Goal: Find specific page/section: Find specific page/section

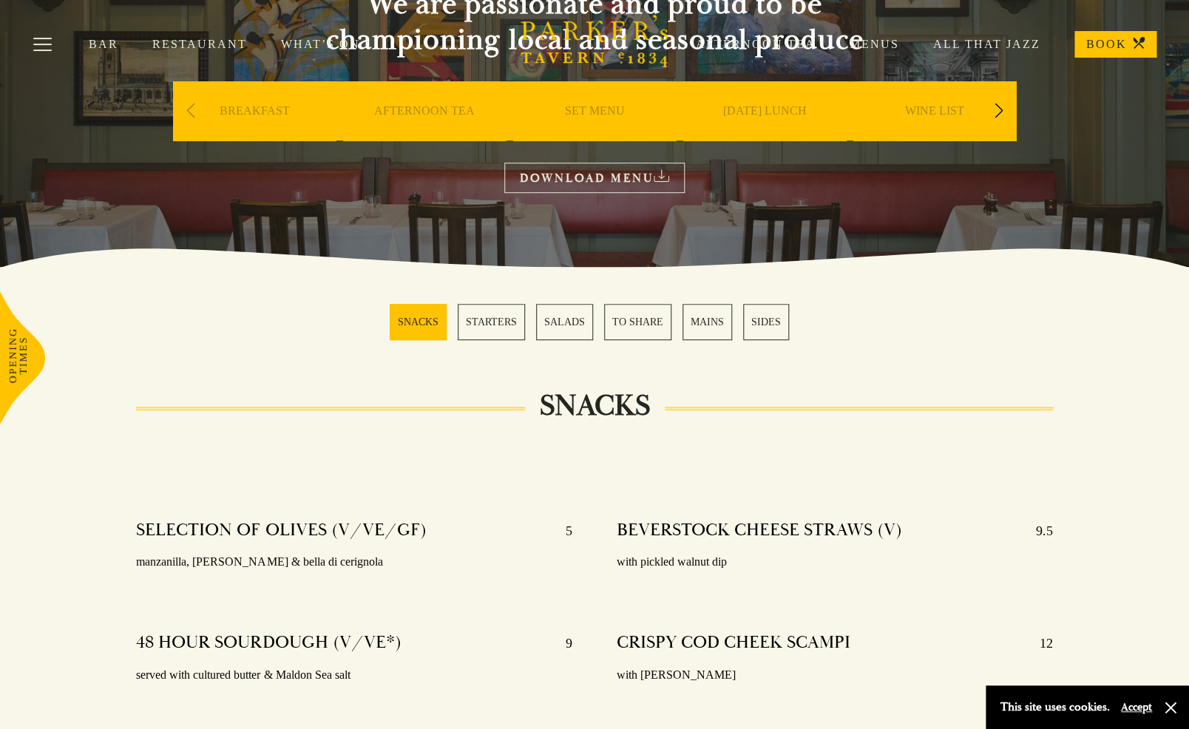
scroll to position [210, 0]
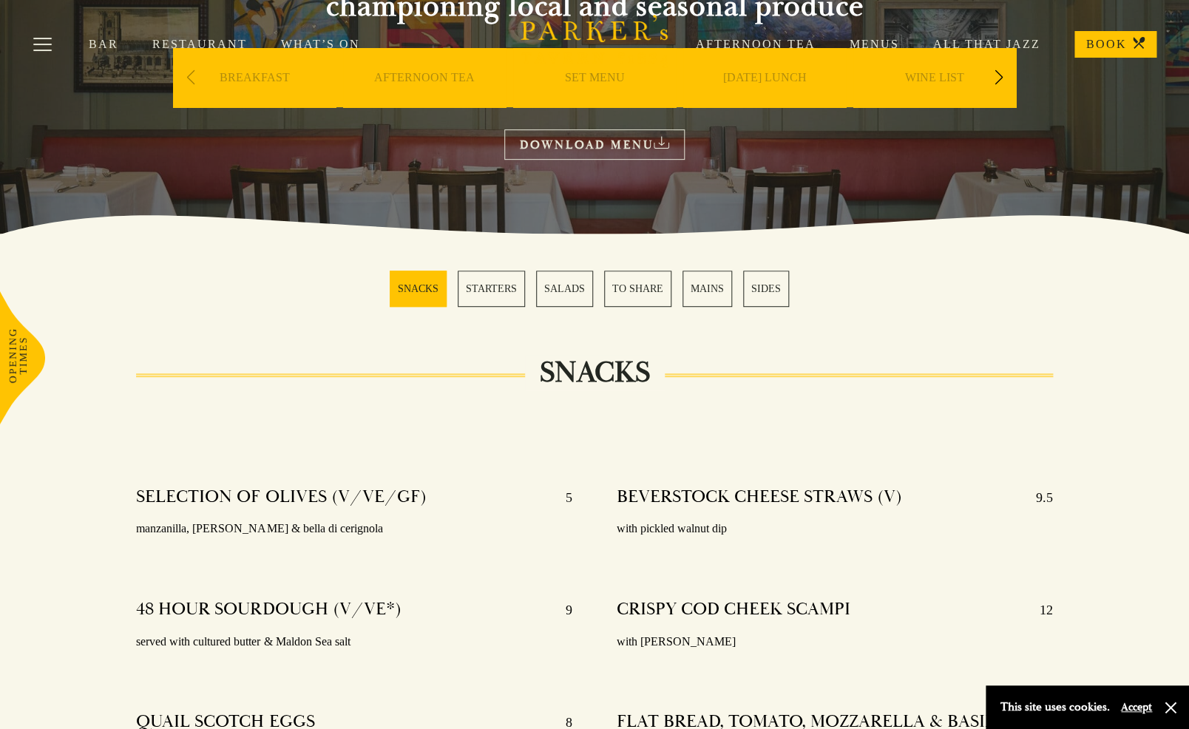
click at [713, 285] on link "MAINS" at bounding box center [708, 289] width 50 height 36
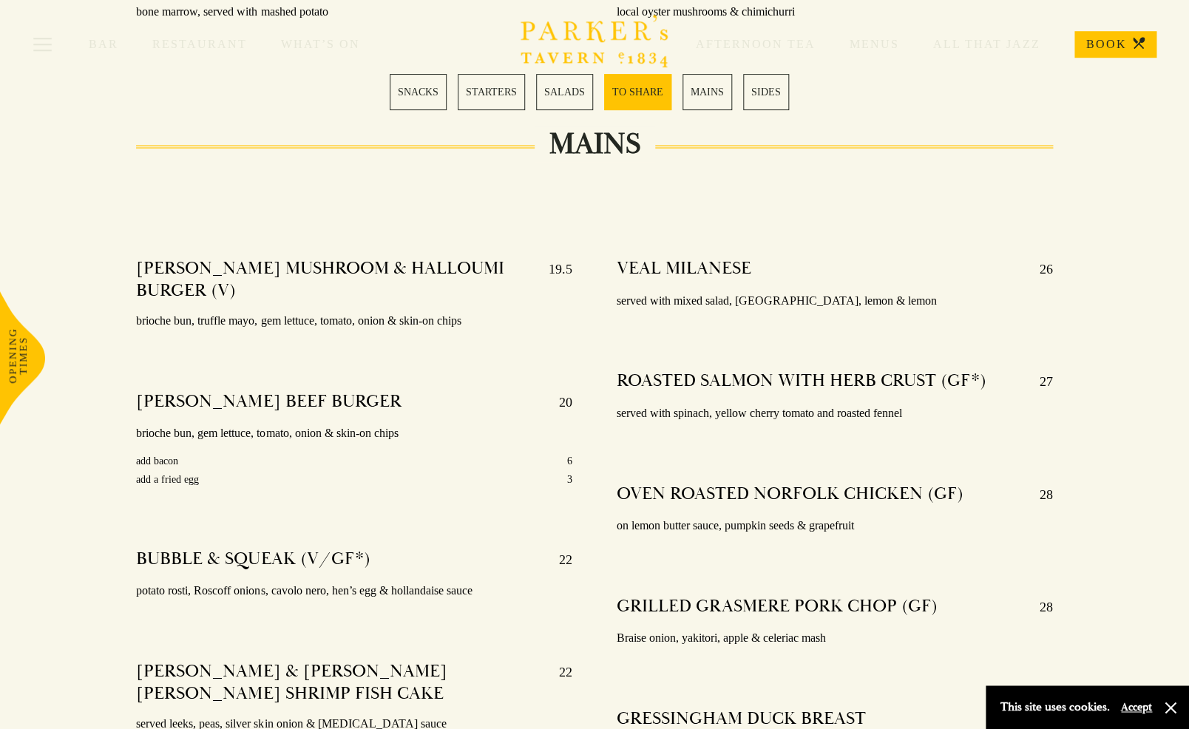
scroll to position [2487, 0]
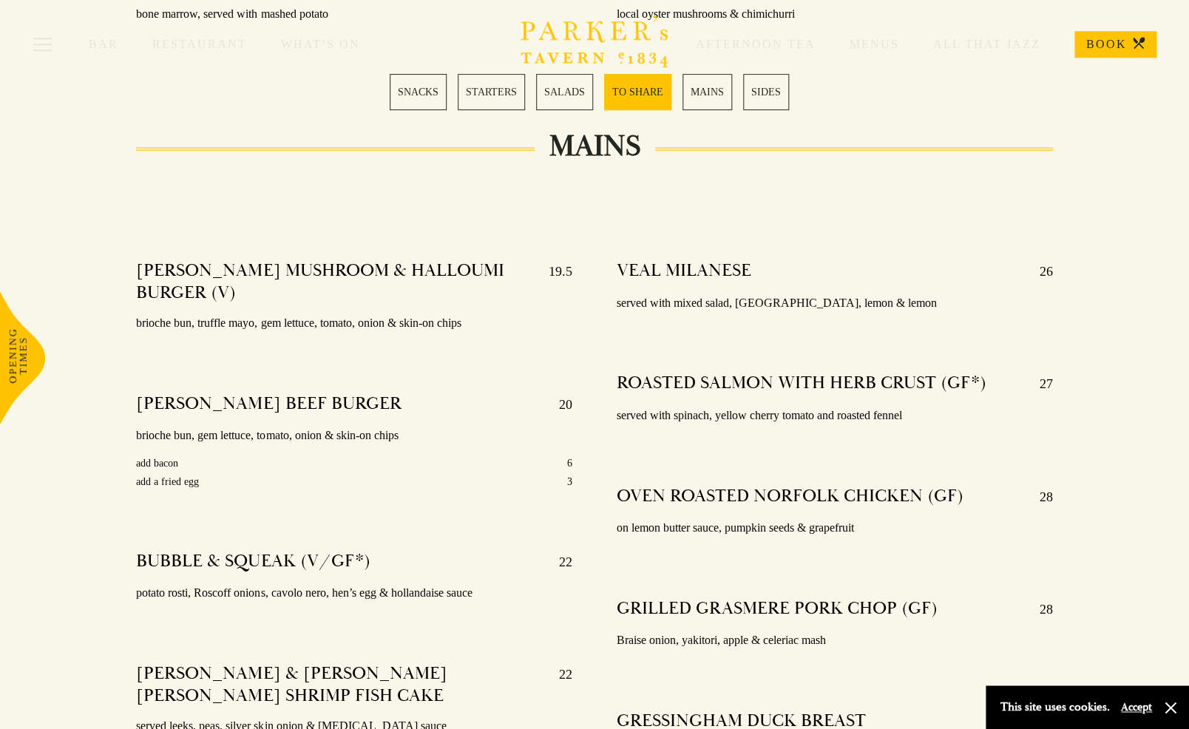
click at [711, 91] on link "MAINS" at bounding box center [708, 92] width 50 height 36
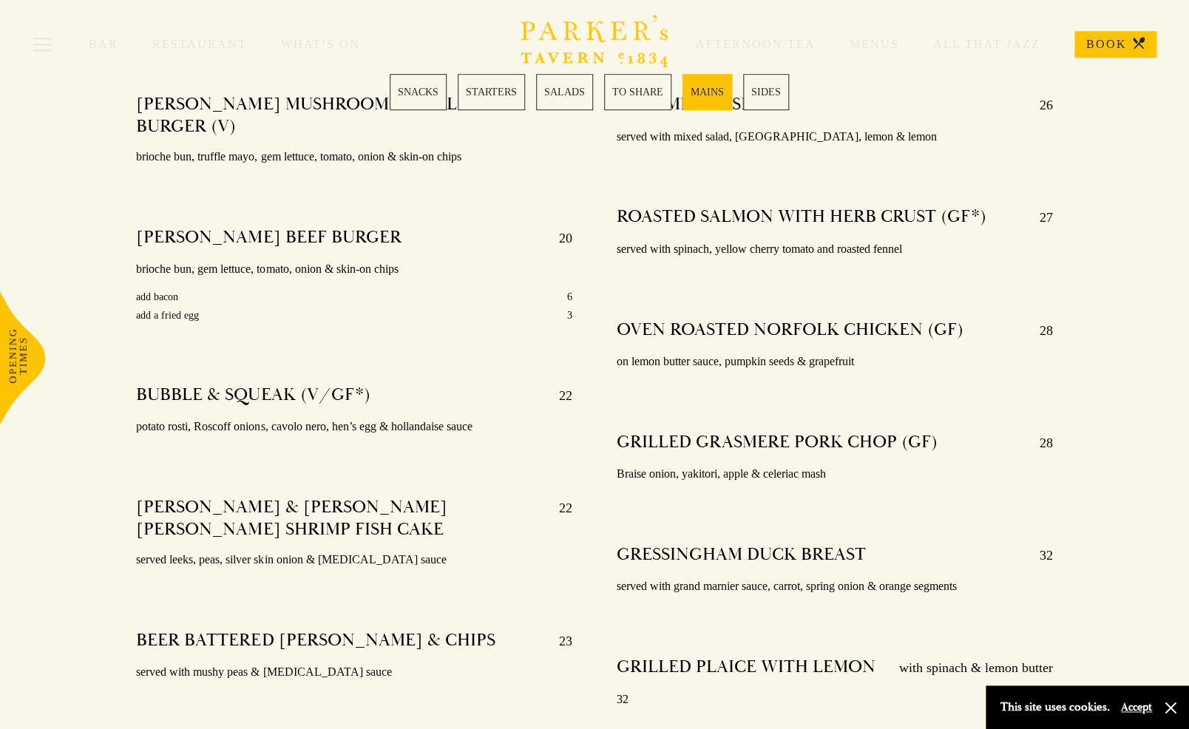
scroll to position [2629, 0]
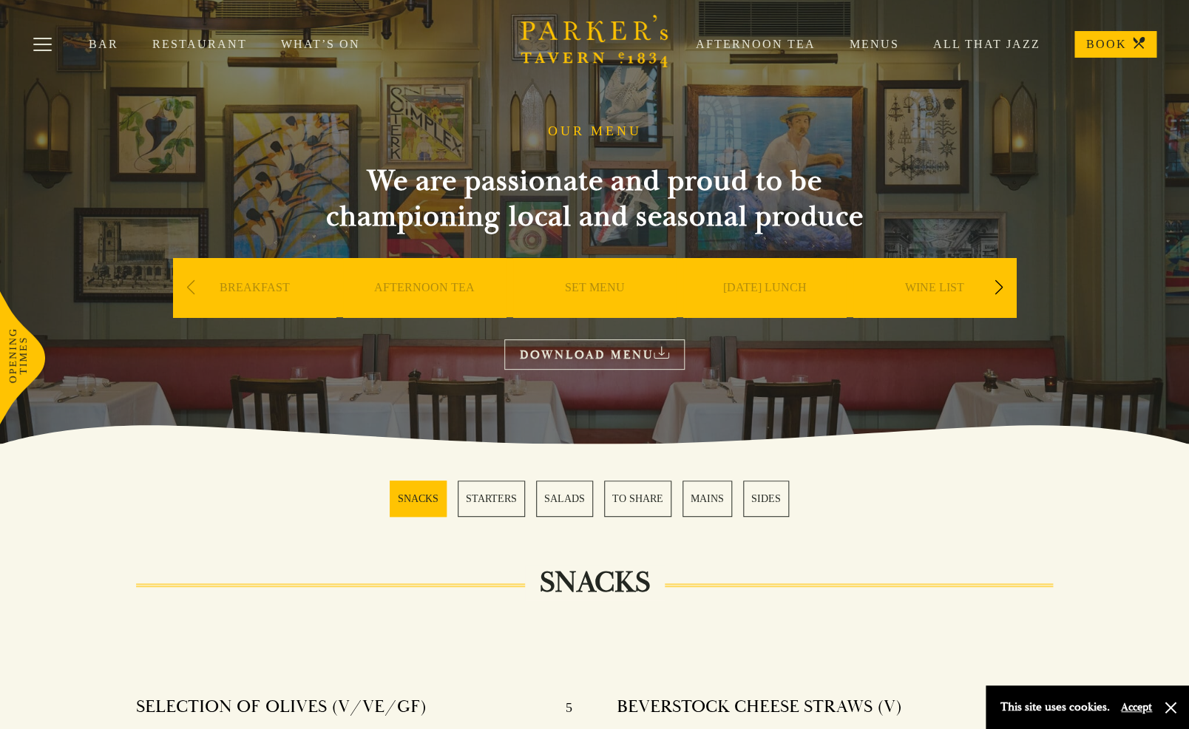
click at [568, 503] on link "SALADS" at bounding box center [564, 499] width 57 height 36
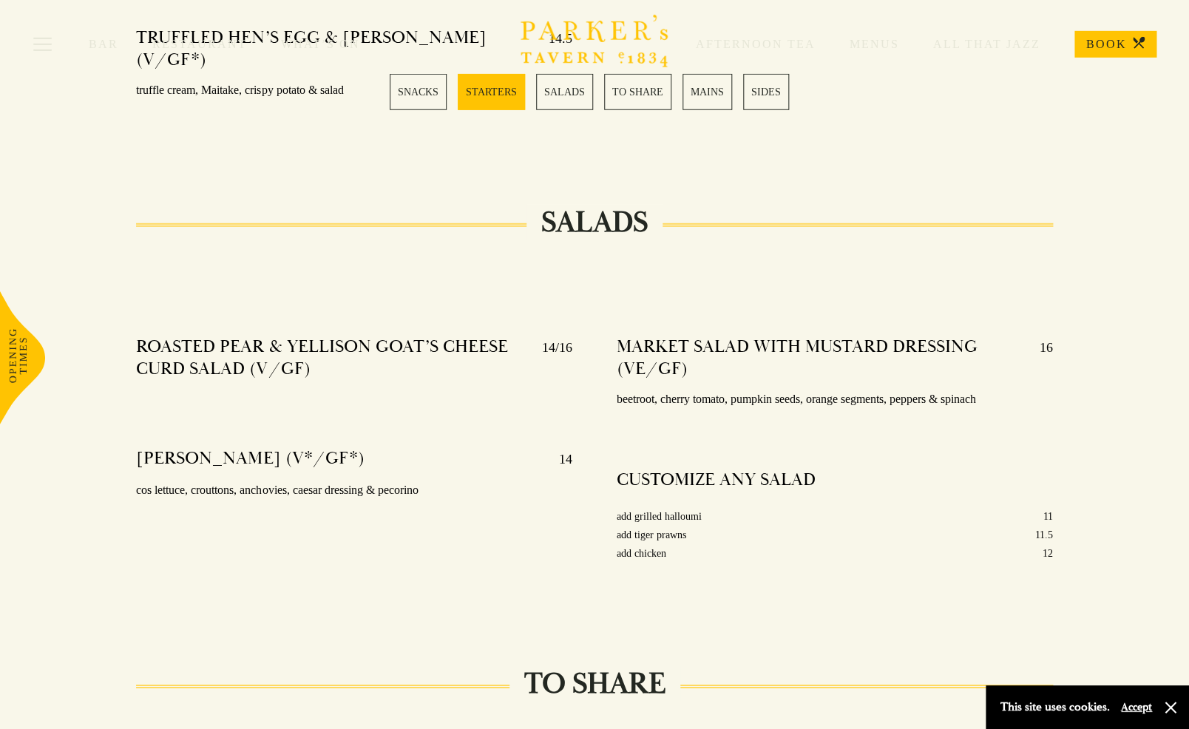
scroll to position [1643, 0]
